Goal: Information Seeking & Learning: Learn about a topic

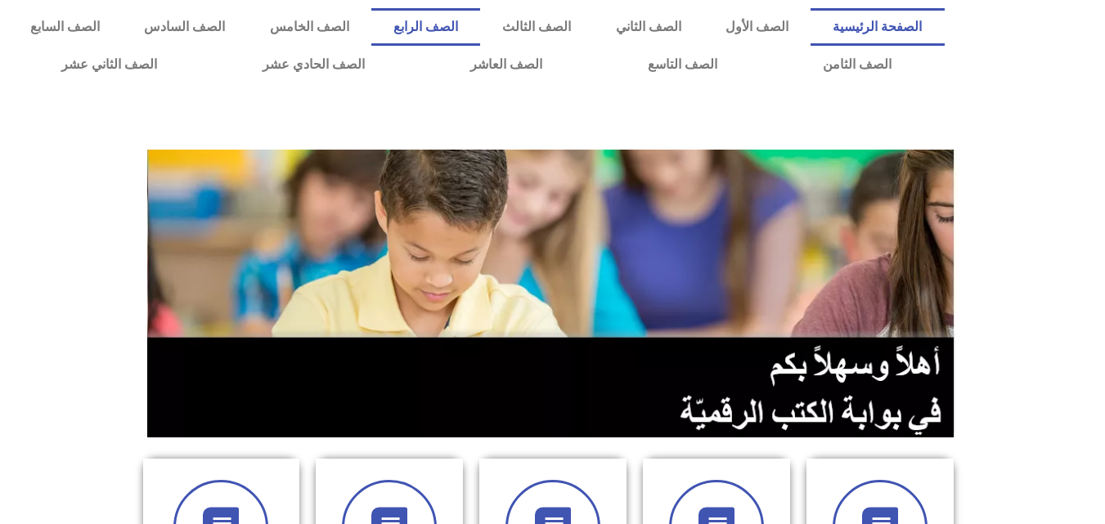
click at [480, 17] on link "الصف الرابع" at bounding box center [425, 27] width 109 height 38
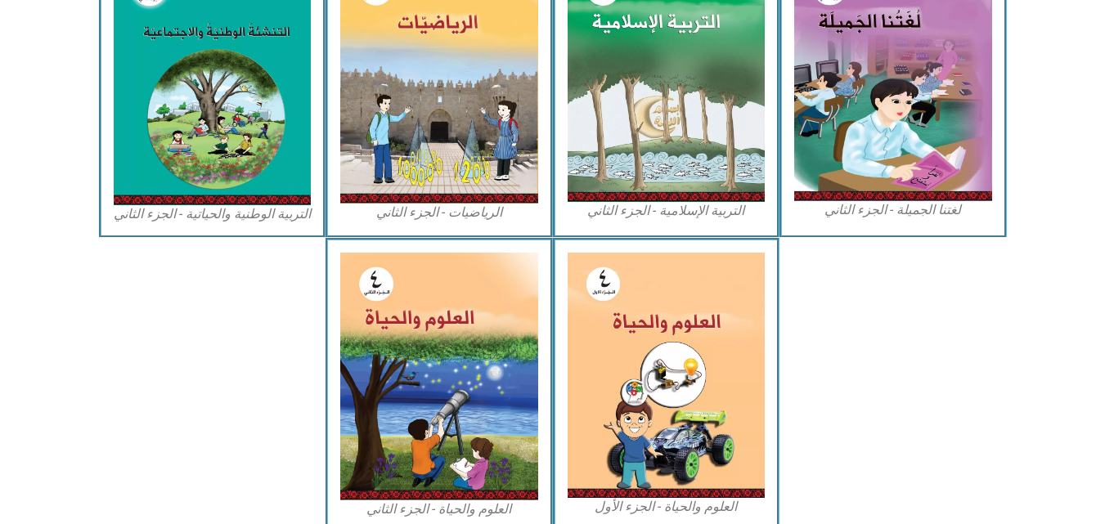
scroll to position [884, 0]
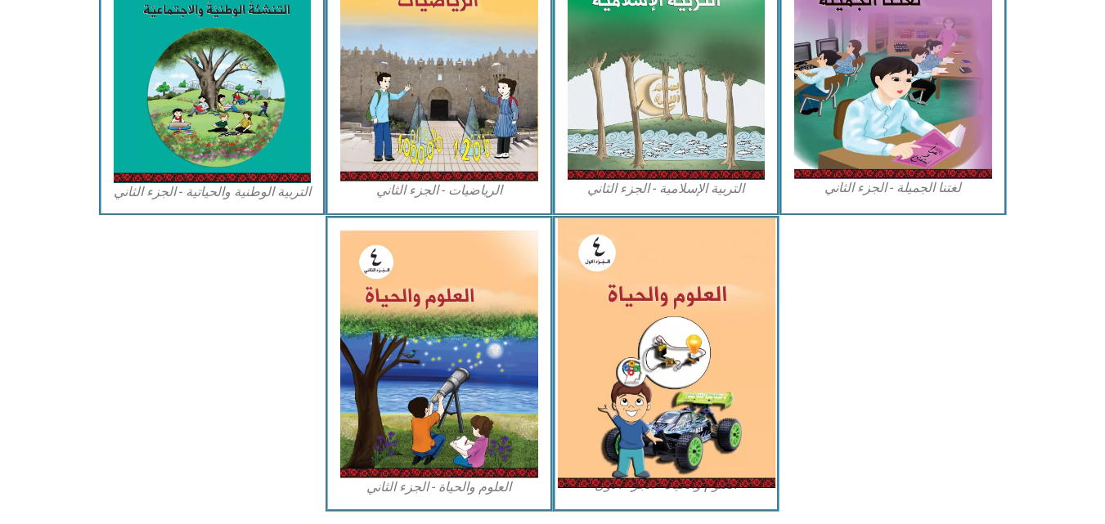
click at [716, 367] on img at bounding box center [666, 353] width 218 height 270
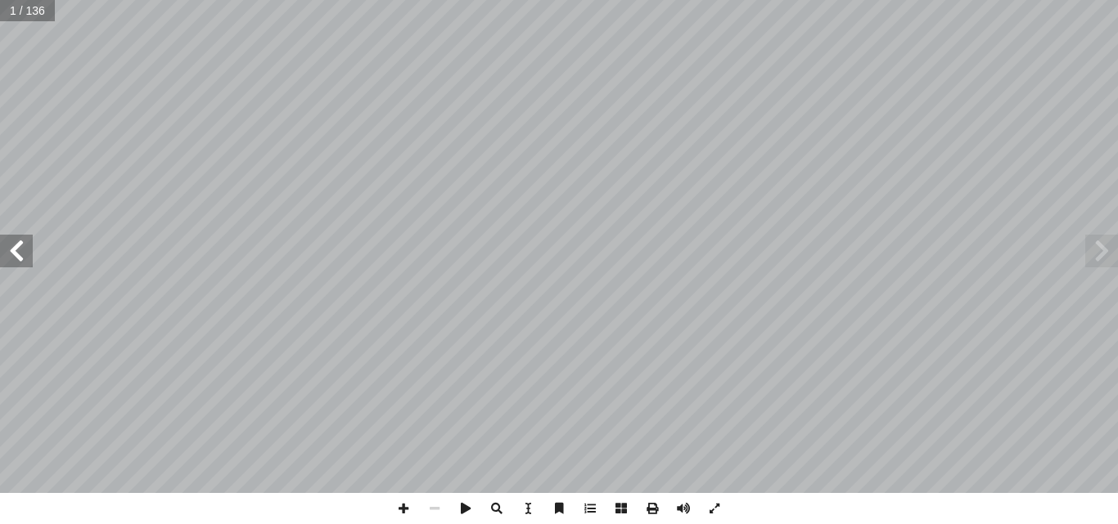
click at [14, 245] on span at bounding box center [16, 251] width 33 height 33
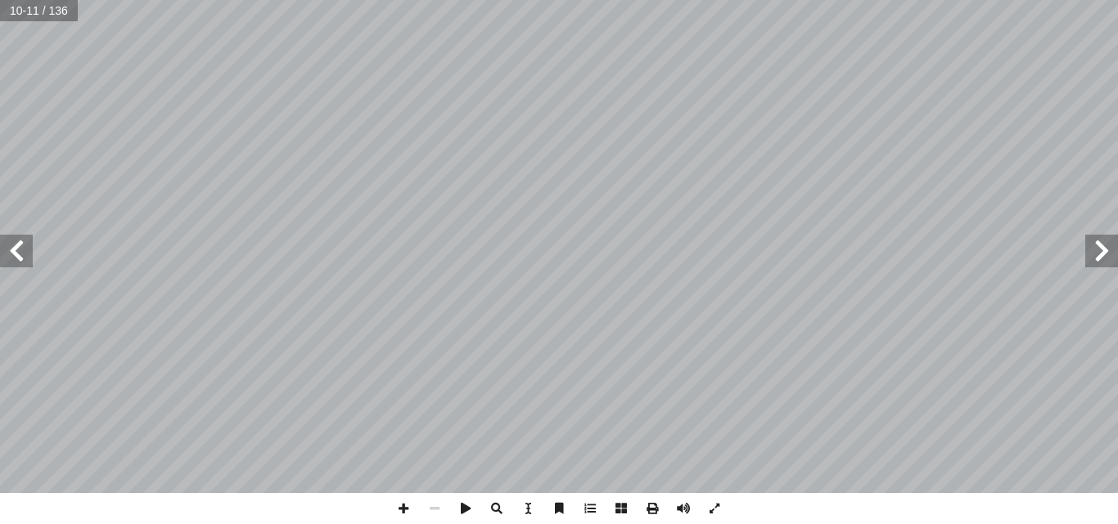
click at [14, 245] on span at bounding box center [16, 251] width 33 height 33
click at [402, 508] on span at bounding box center [403, 508] width 31 height 31
click at [25, 240] on span at bounding box center [16, 251] width 33 height 33
